Goal: Task Accomplishment & Management: Complete application form

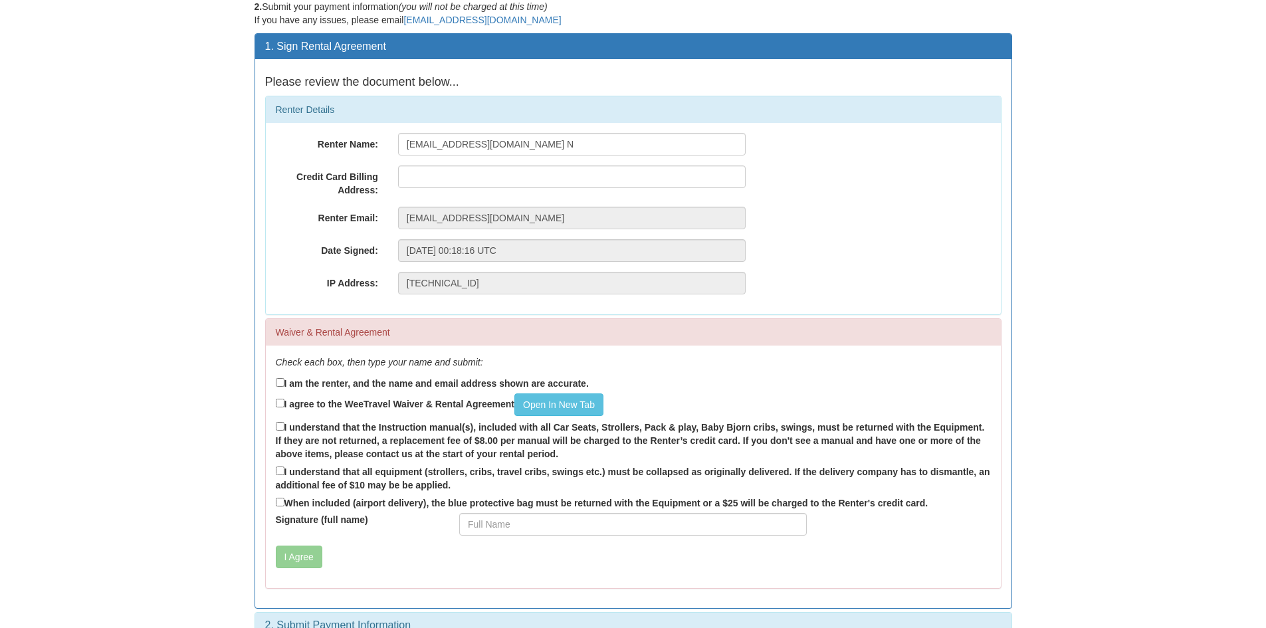
scroll to position [99, 0]
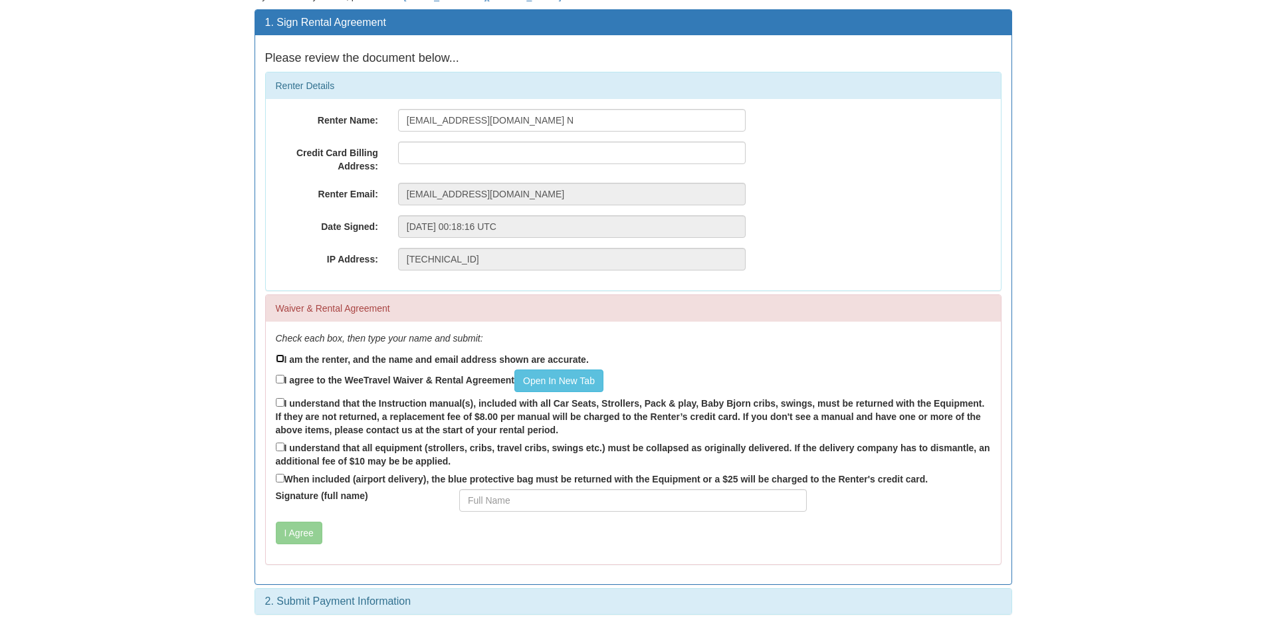
click at [278, 359] on input "I am the renter, and the name and email address shown are accurate." at bounding box center [280, 358] width 9 height 9
checkbox input "true"
click at [278, 380] on input "I agree to the WeeTravel Waiver & Rental Agreement Open In [GEOGRAPHIC_DATA]" at bounding box center [280, 379] width 9 height 9
checkbox input "true"
click at [278, 405] on input "I understand that the Instruction manual(s), included with all Car Seats, Strol…" at bounding box center [280, 402] width 9 height 9
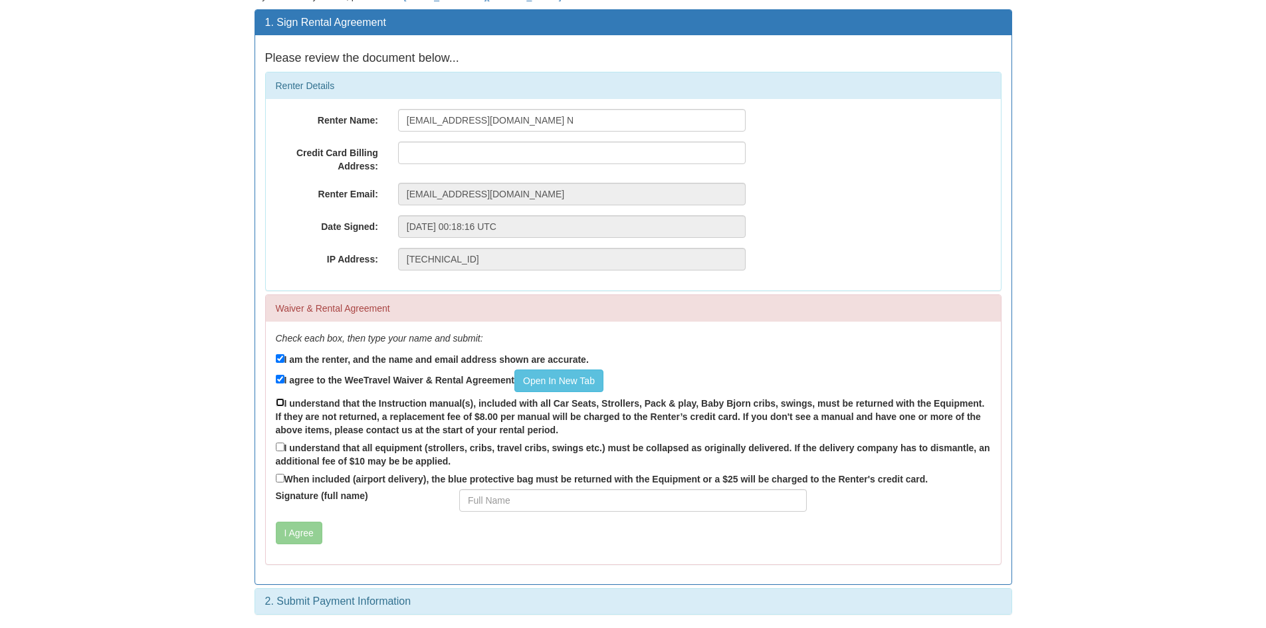
checkbox input "true"
click at [278, 443] on input "I understand that all equipment (strollers, cribs, travel cribs, swings etc.) m…" at bounding box center [280, 447] width 9 height 9
checkbox input "true"
click at [283, 475] on input "When included (airport delivery), the blue protective bag must be returned with…" at bounding box center [280, 478] width 9 height 9
checkbox input "true"
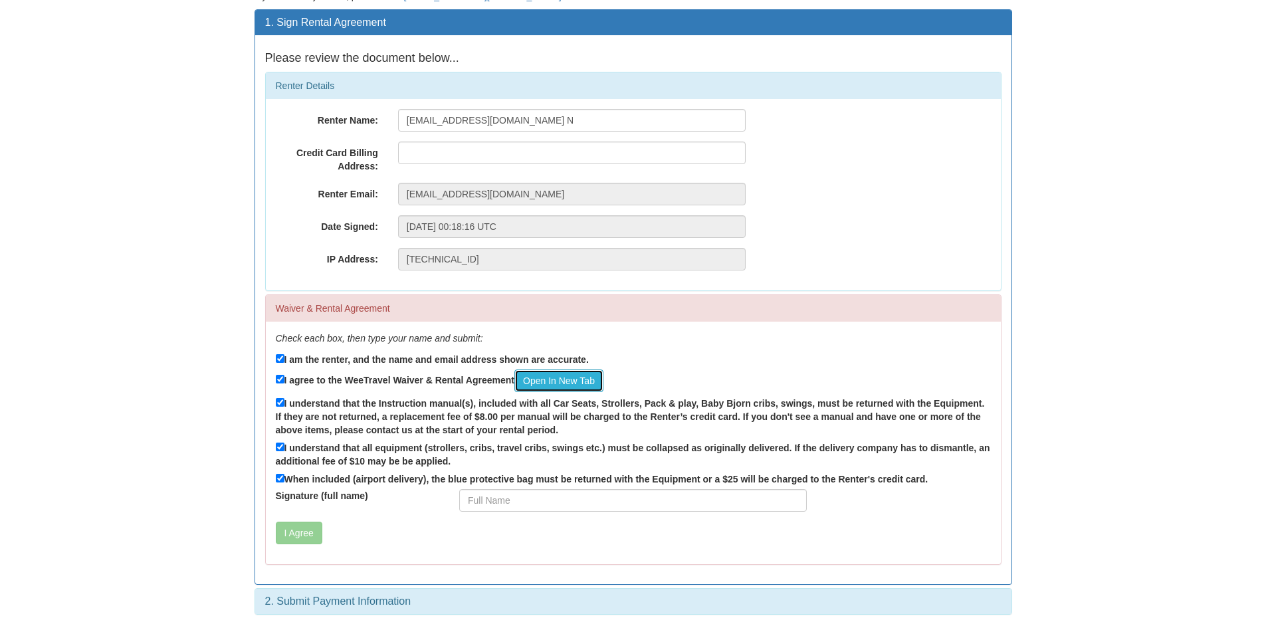
click at [554, 378] on link "Open In New Tab" at bounding box center [558, 381] width 89 height 23
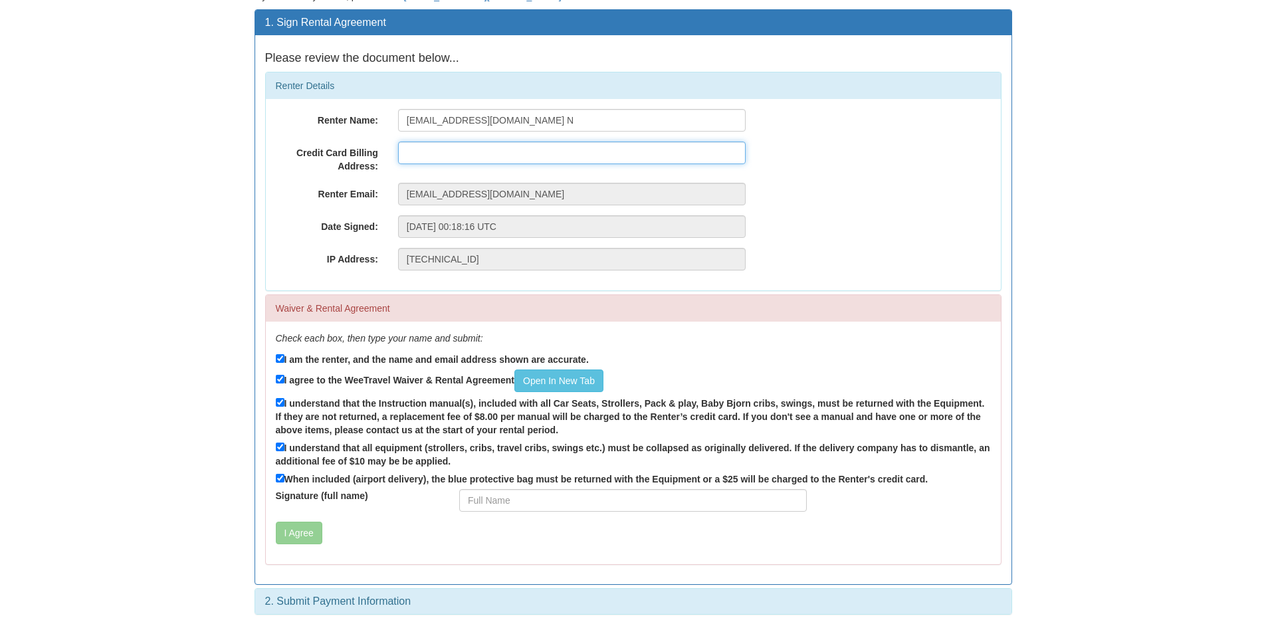
click at [446, 157] on input "text" at bounding box center [572, 153] width 348 height 23
type input "V6R3K5"
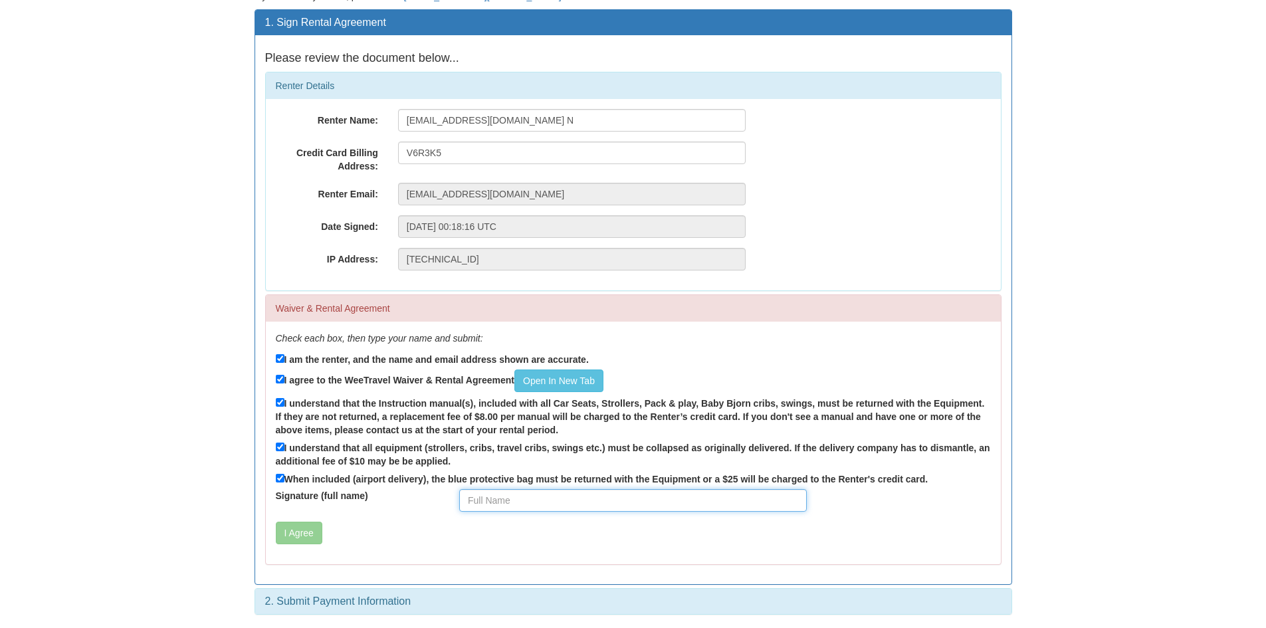
click at [483, 495] on input "Signature (full name)" at bounding box center [633, 500] width 348 height 23
type input "[PERSON_NAME]"
click at [360, 526] on div "I Agree" at bounding box center [572, 533] width 613 height 23
click at [288, 534] on button "I Agree" at bounding box center [299, 533] width 47 height 23
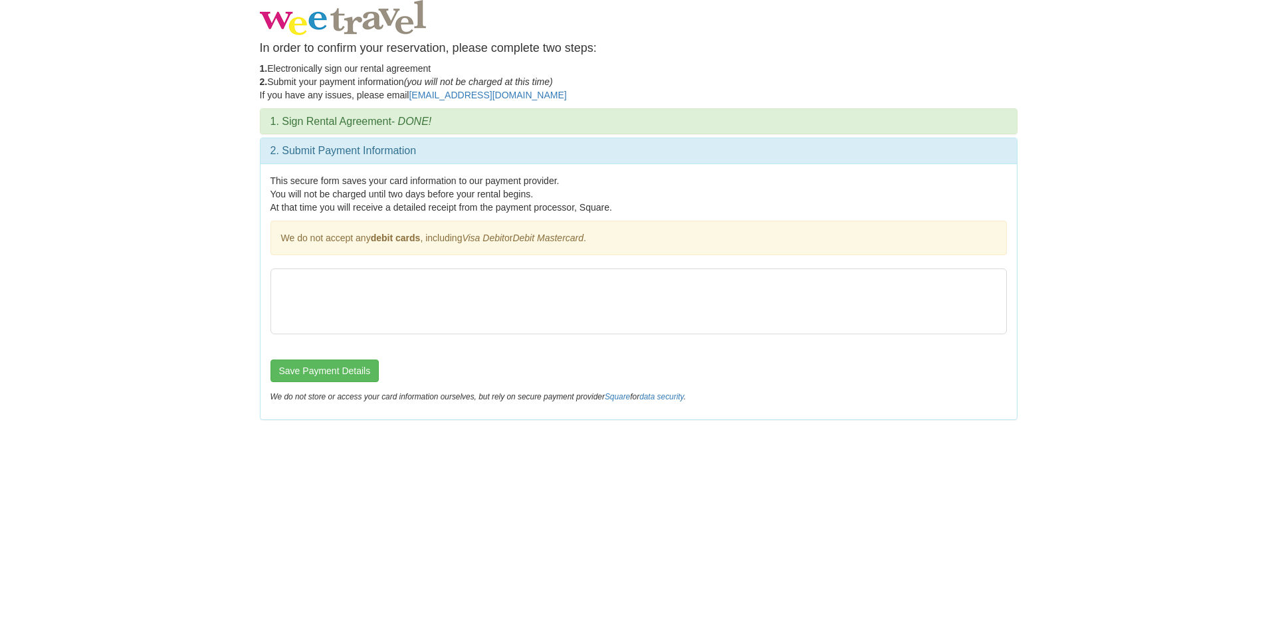
scroll to position [0, 0]
